Goal: Task Accomplishment & Management: Manage account settings

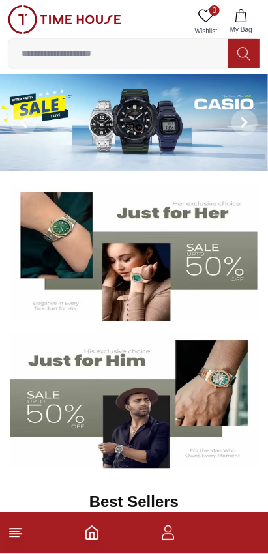
click at [83, 18] on img at bounding box center [64, 19] width 113 height 29
click at [171, 538] on icon "button" at bounding box center [168, 533] width 16 height 16
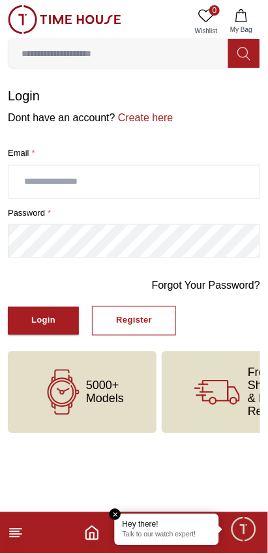
click at [200, 175] on input "text" at bounding box center [133, 182] width 251 height 33
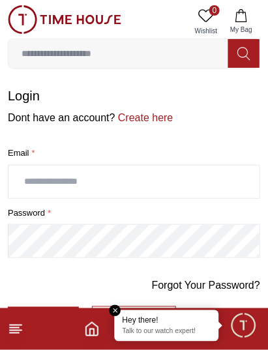
type input "**********"
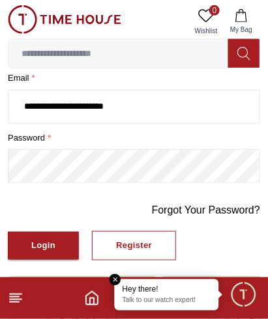
scroll to position [77, 0]
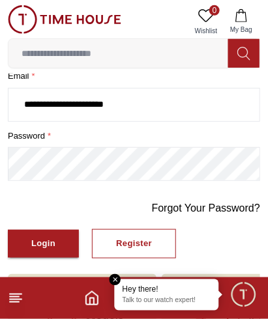
click at [70, 232] on button "Login" at bounding box center [43, 244] width 71 height 28
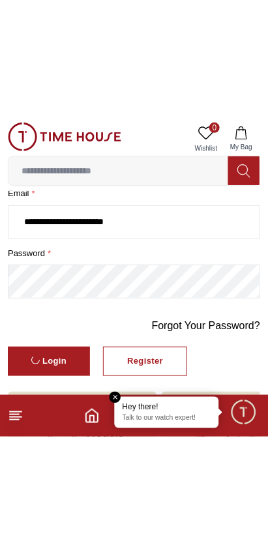
scroll to position [0, 0]
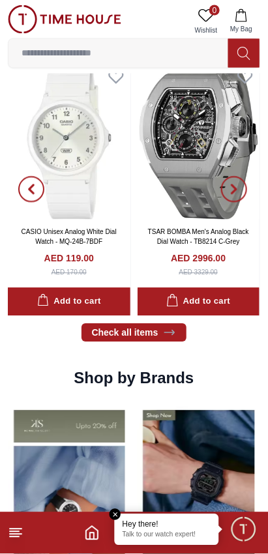
scroll to position [919, 0]
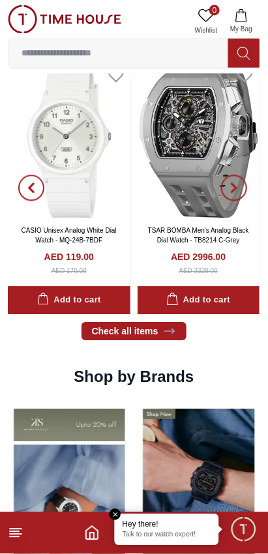
click at [248, 526] on span "Minimize live chat window" at bounding box center [243, 529] width 38 height 38
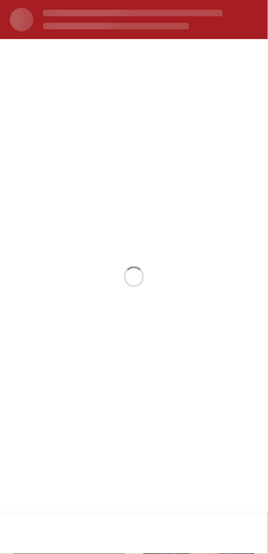
scroll to position [0, 0]
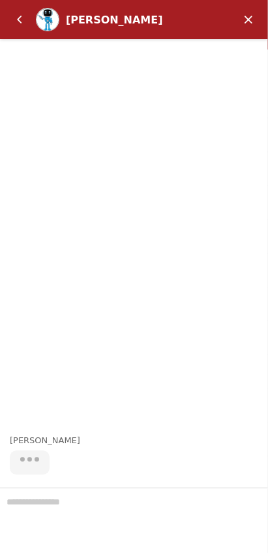
click at [239, 16] on em "Minimize" at bounding box center [248, 20] width 26 height 26
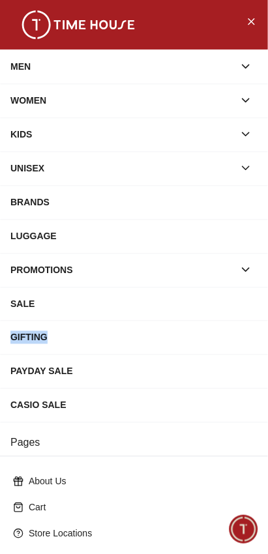
click at [245, 20] on button "Close Menu" at bounding box center [251, 20] width 21 height 21
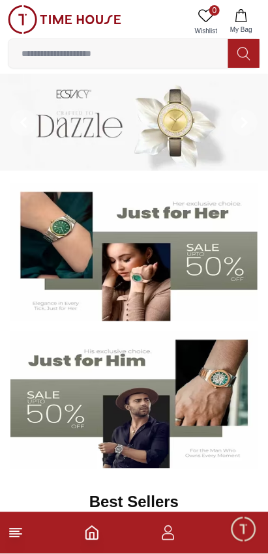
click at [14, 537] on line at bounding box center [14, 537] width 9 height 0
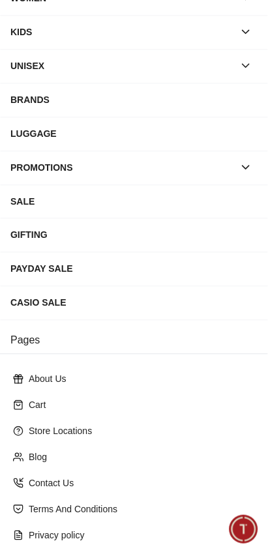
scroll to position [147, 0]
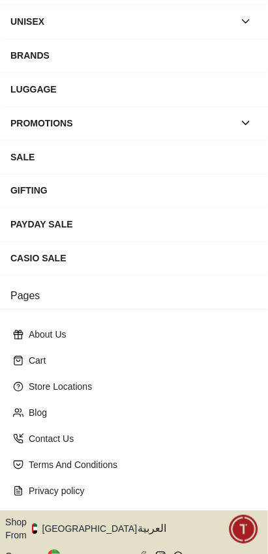
click at [142, 525] on icon "button" at bounding box center [144, 530] width 5 height 10
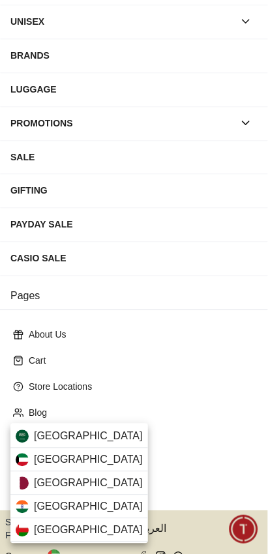
click at [106, 505] on div "[GEOGRAPHIC_DATA]" at bounding box center [79, 506] width 138 height 23
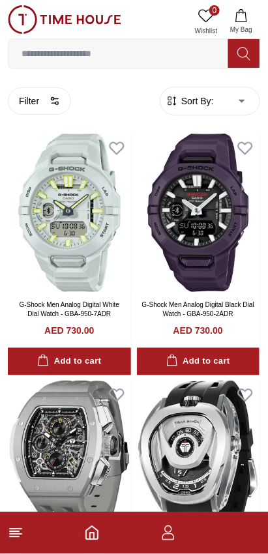
click at [23, 529] on icon at bounding box center [16, 533] width 16 height 16
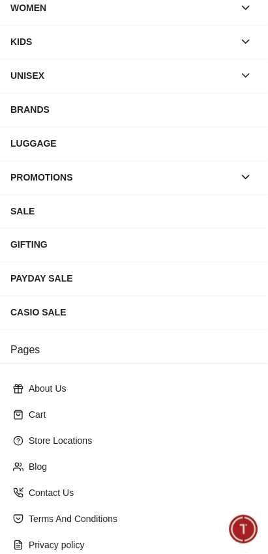
scroll to position [147, 0]
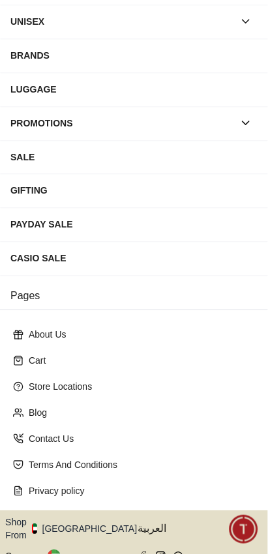
click at [81, 516] on button "Shop From [GEOGRAPHIC_DATA]" at bounding box center [75, 529] width 141 height 26
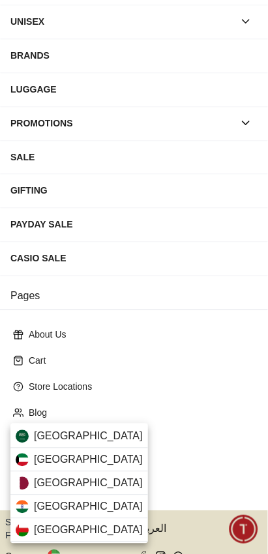
click at [117, 508] on div "[GEOGRAPHIC_DATA]" at bounding box center [79, 506] width 138 height 23
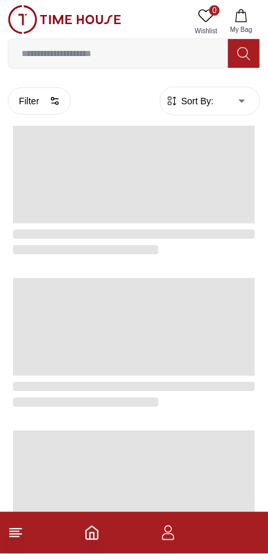
click at [159, 50] on input at bounding box center [118, 53] width 220 height 26
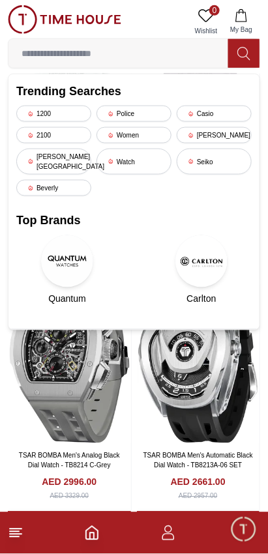
scroll to position [96, 0]
click at [22, 529] on icon at bounding box center [16, 533] width 16 height 16
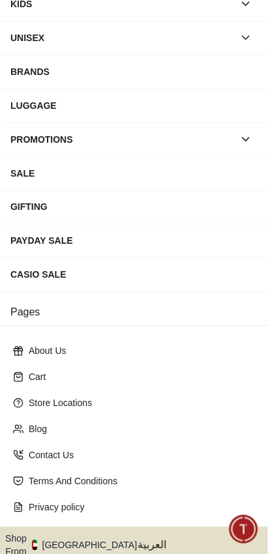
scroll to position [147, 0]
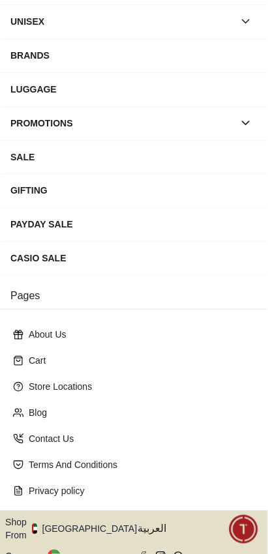
click at [142, 525] on icon "button" at bounding box center [144, 530] width 5 height 10
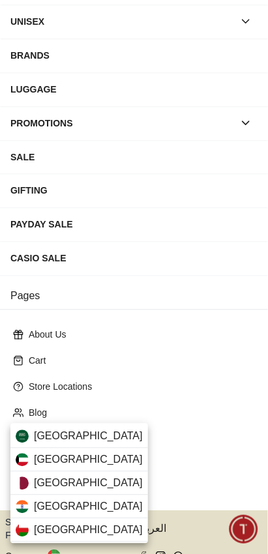
click at [117, 505] on div "[GEOGRAPHIC_DATA]" at bounding box center [79, 506] width 138 height 23
